Goal: Find specific page/section: Find specific page/section

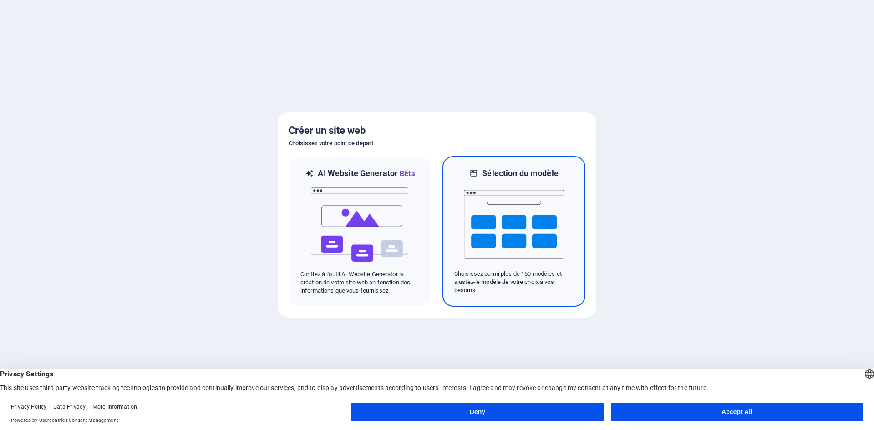
click at [485, 234] on img at bounding box center [514, 224] width 100 height 91
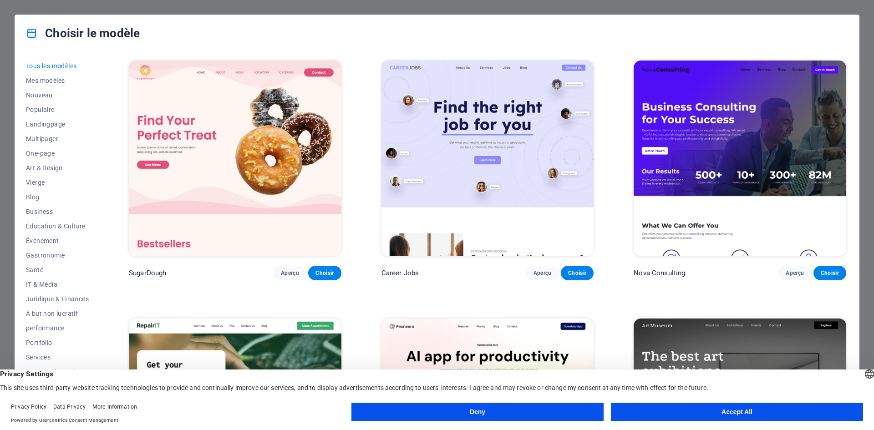
click at [489, 152] on img at bounding box center [487, 159] width 213 height 196
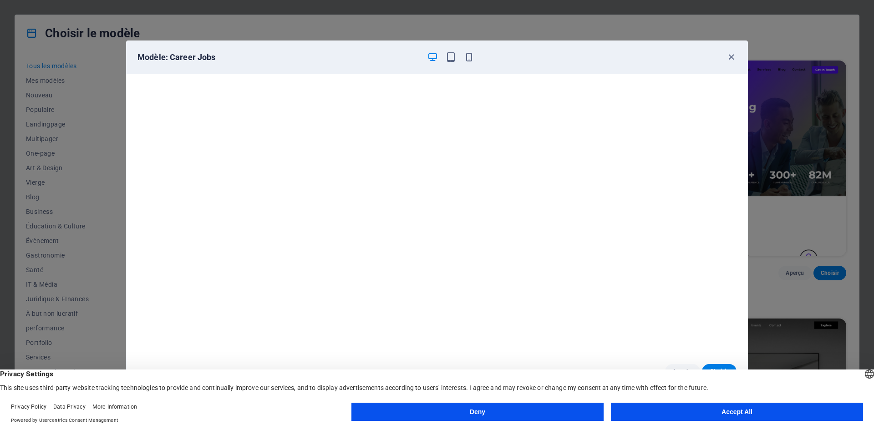
click at [727, 413] on button "Accept All" at bounding box center [737, 412] width 252 height 18
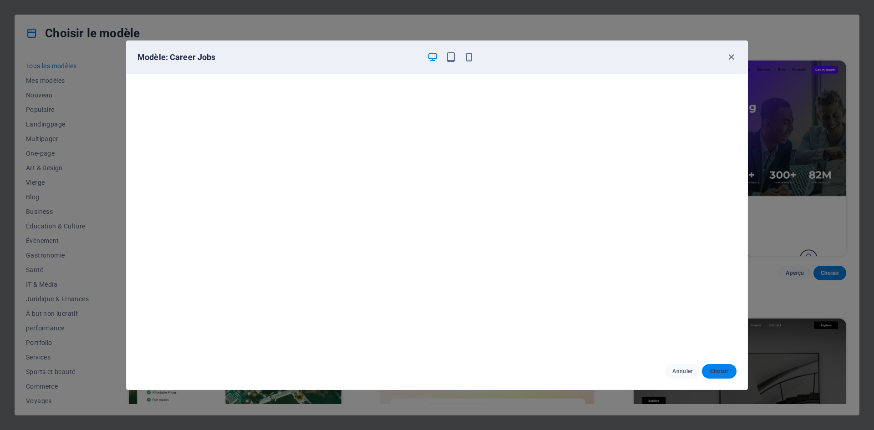
click at [715, 373] on span "Choisir" at bounding box center [719, 371] width 20 height 7
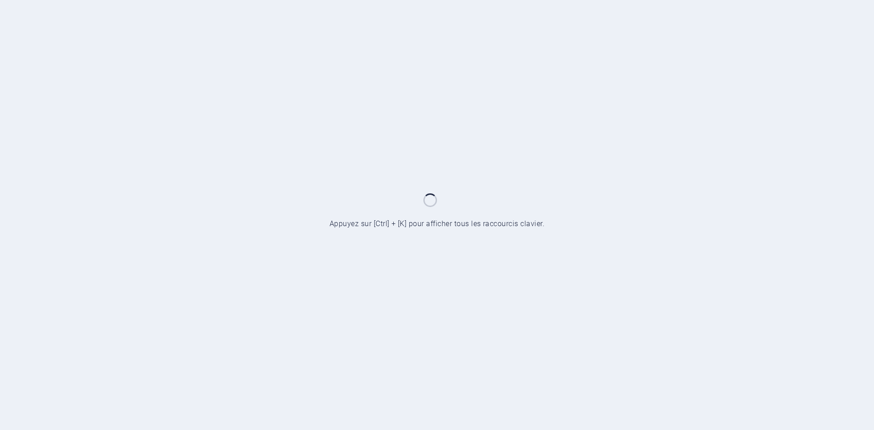
scroll to position [182, 0]
